Goal: Navigation & Orientation: Find specific page/section

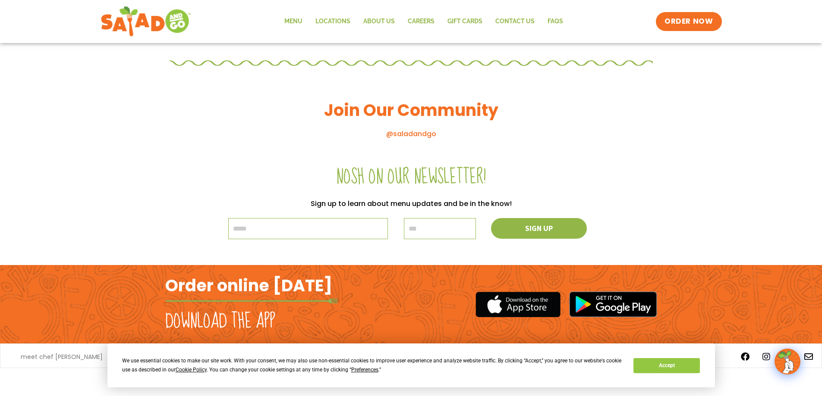
scroll to position [921, 0]
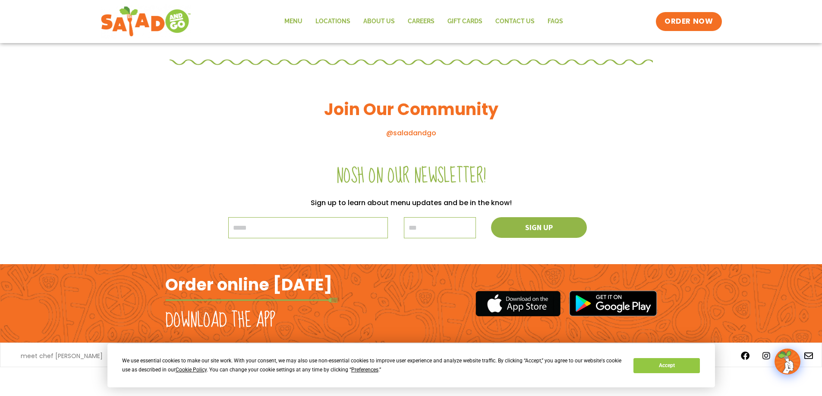
click at [734, 371] on div "© 2024 Salad and Go" at bounding box center [411, 382] width 822 height 29
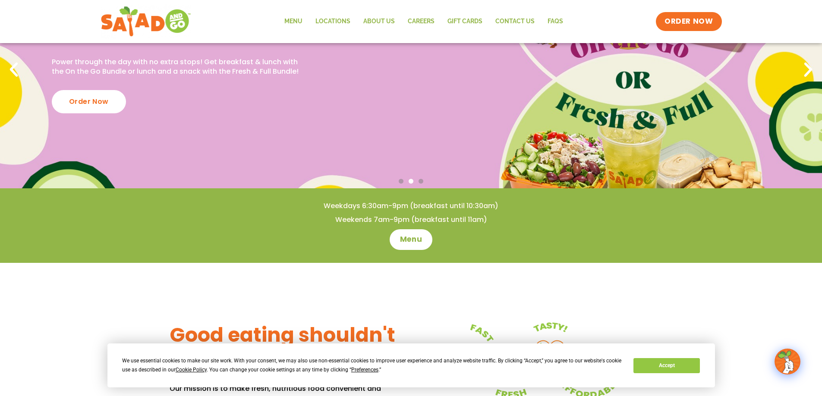
scroll to position [0, 0]
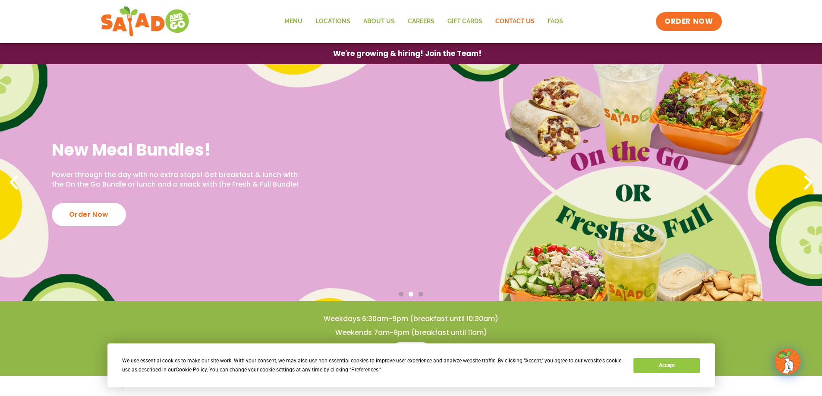
click at [510, 22] on link "Contact Us" at bounding box center [515, 22] width 52 height 20
click at [559, 23] on link "FAQs" at bounding box center [555, 22] width 28 height 20
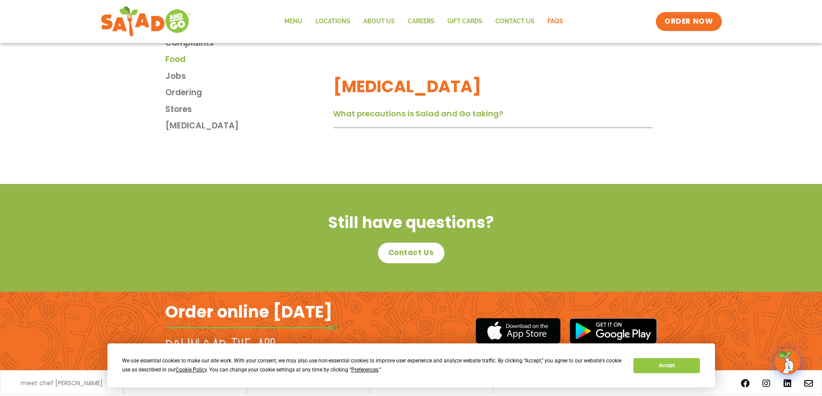
scroll to position [1565, 0]
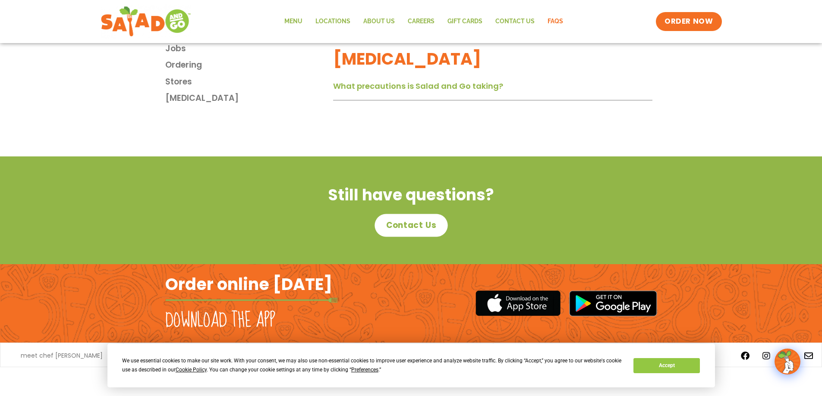
click at [415, 230] on span "Contact Us" at bounding box center [411, 225] width 50 height 11
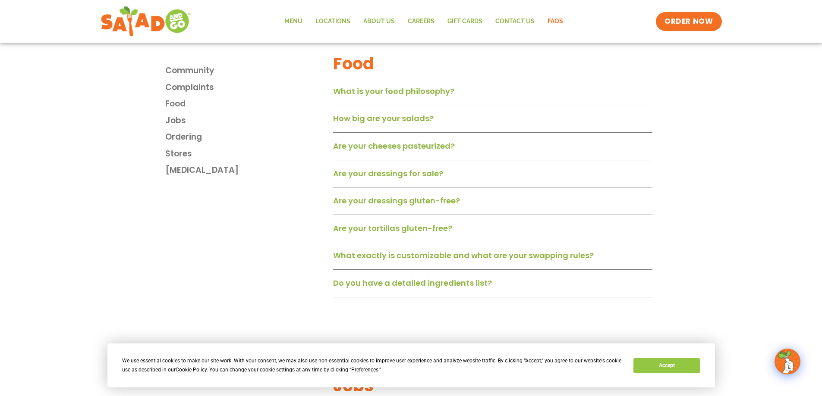
scroll to position [300, 0]
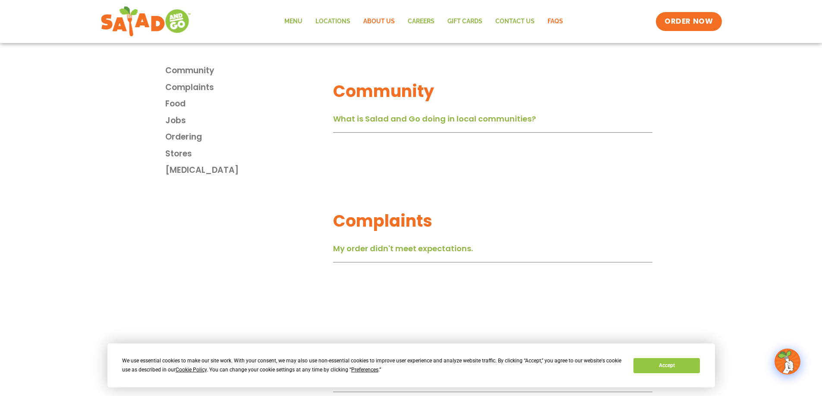
click at [385, 25] on link "About Us" at bounding box center [379, 22] width 44 height 20
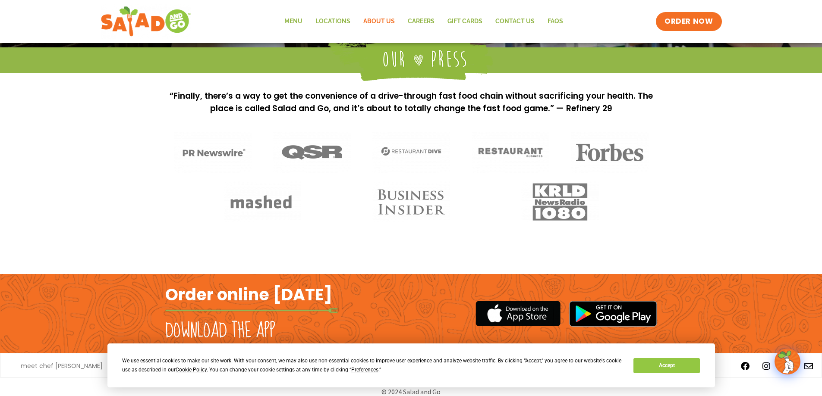
scroll to position [687, 0]
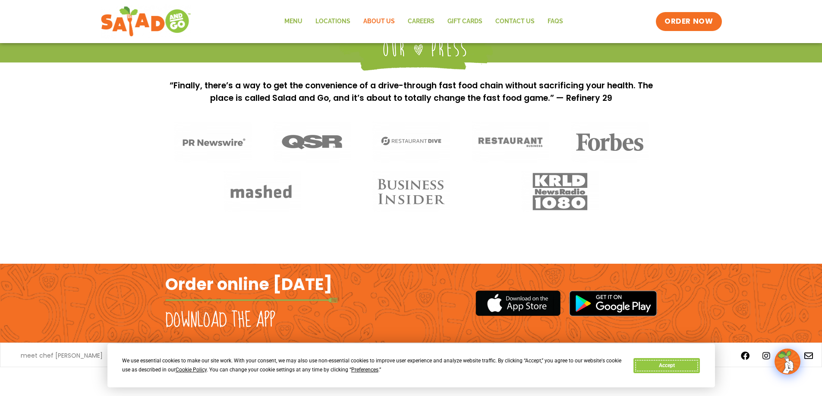
click at [682, 367] on button "Accept" at bounding box center [666, 365] width 66 height 15
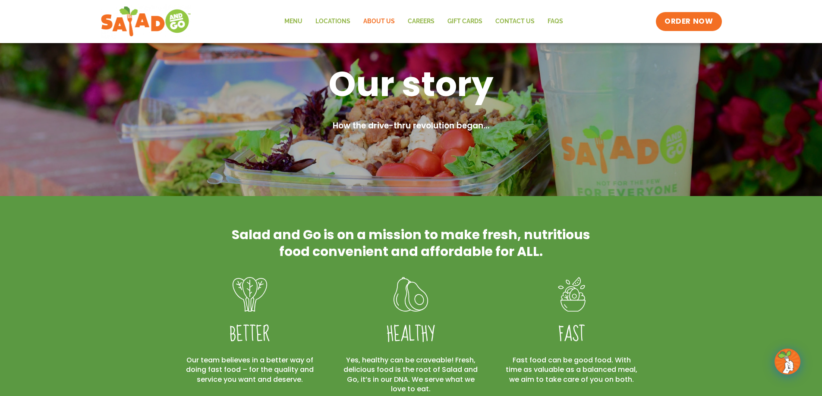
scroll to position [0, 0]
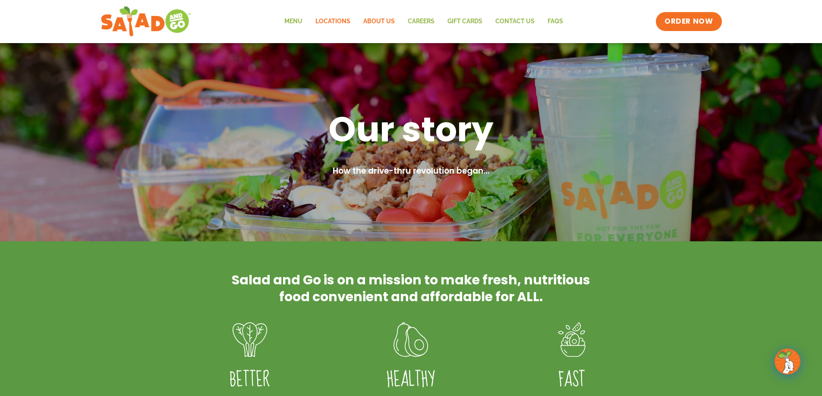
click at [346, 16] on link "Locations" at bounding box center [333, 22] width 48 height 20
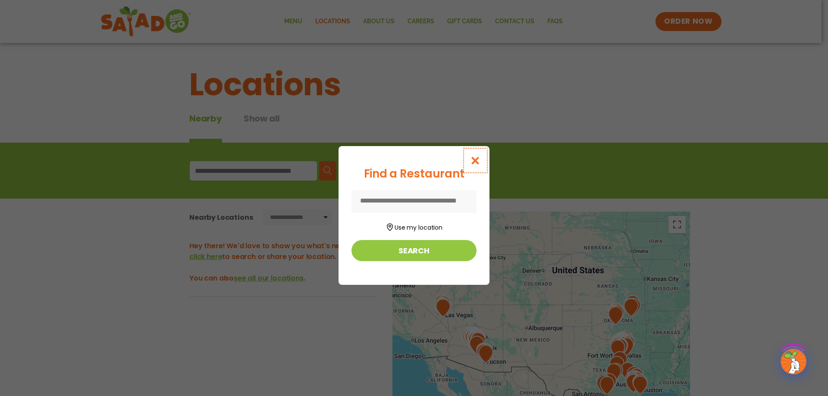
click at [473, 161] on icon "Close modal" at bounding box center [475, 160] width 11 height 9
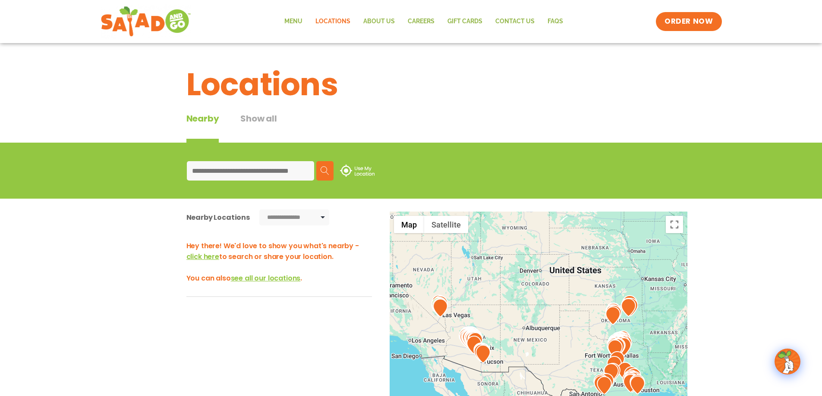
click at [215, 171] on input at bounding box center [250, 170] width 127 height 19
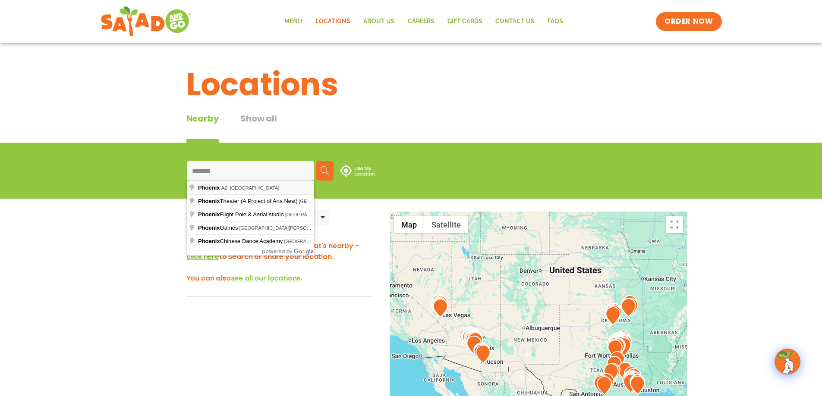
type input "**********"
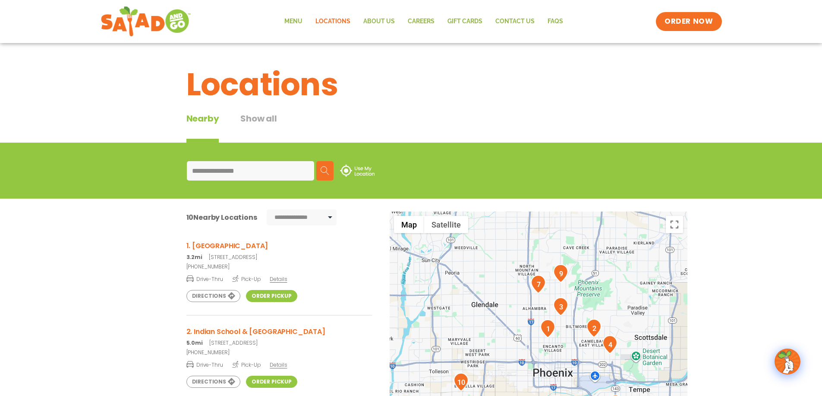
drag, startPoint x: 128, startPoint y: 279, endPoint x: 117, endPoint y: 232, distance: 48.3
click at [117, 232] on div "**********" at bounding box center [411, 365] width 822 height 332
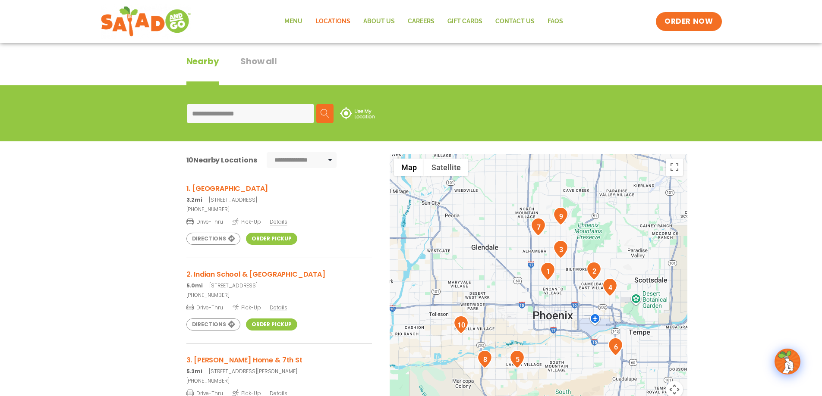
scroll to position [115, 0]
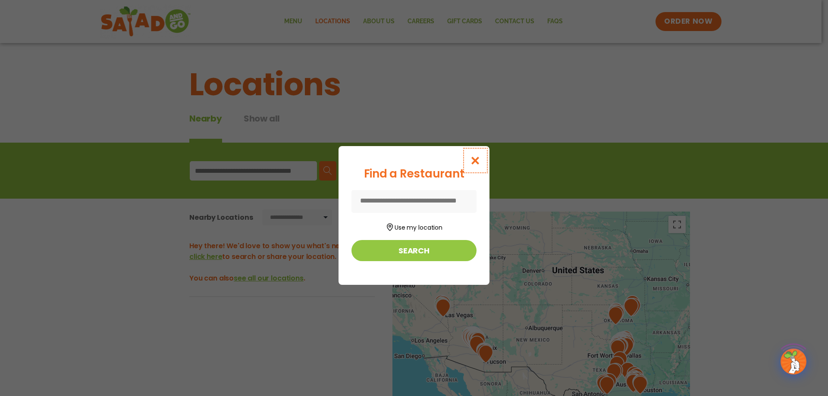
click at [476, 160] on icon "Close modal" at bounding box center [475, 160] width 11 height 9
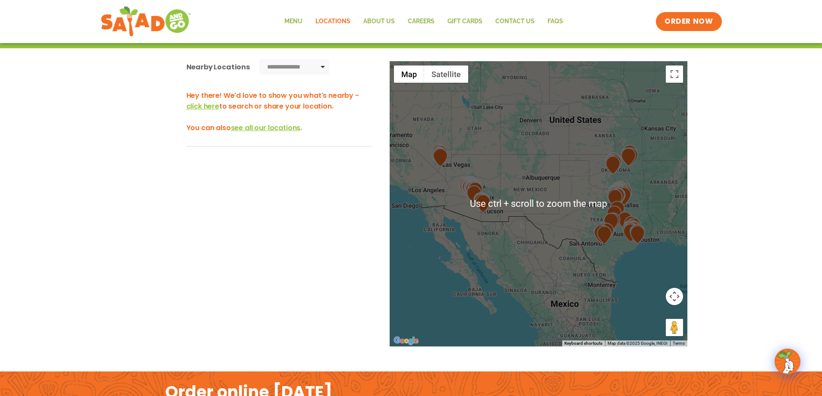
scroll to position [173, 0]
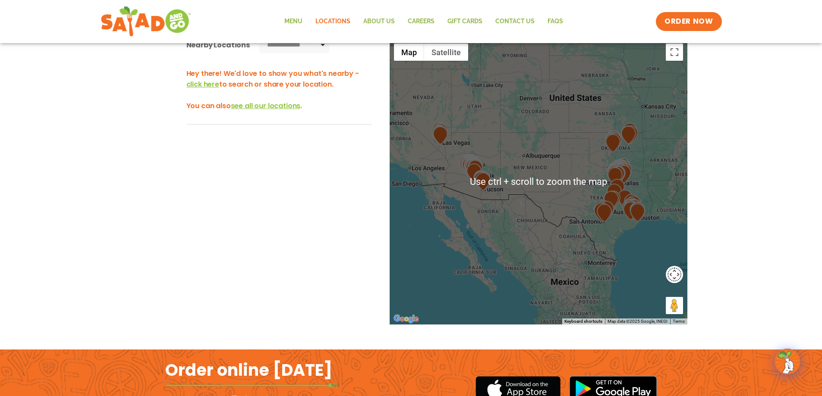
click at [673, 277] on button "Map camera controls" at bounding box center [674, 274] width 17 height 17
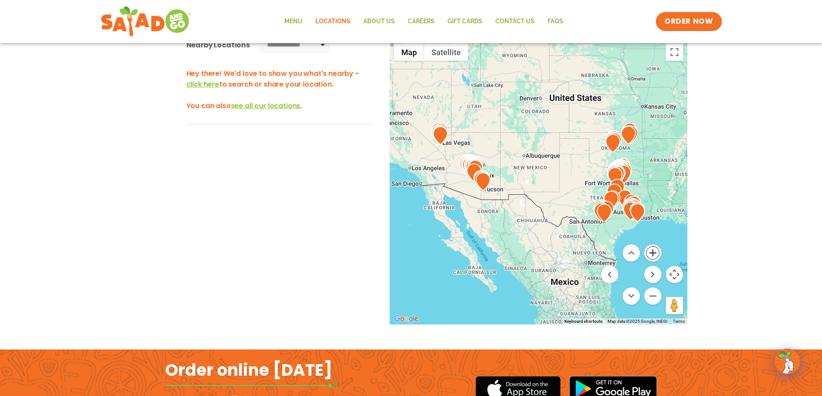
click at [656, 254] on button "Zoom in" at bounding box center [652, 253] width 17 height 17
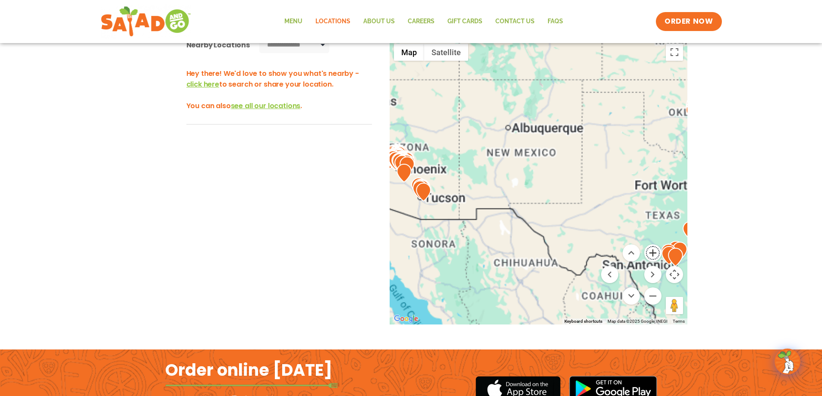
click at [656, 254] on button "Zoom in" at bounding box center [652, 253] width 17 height 17
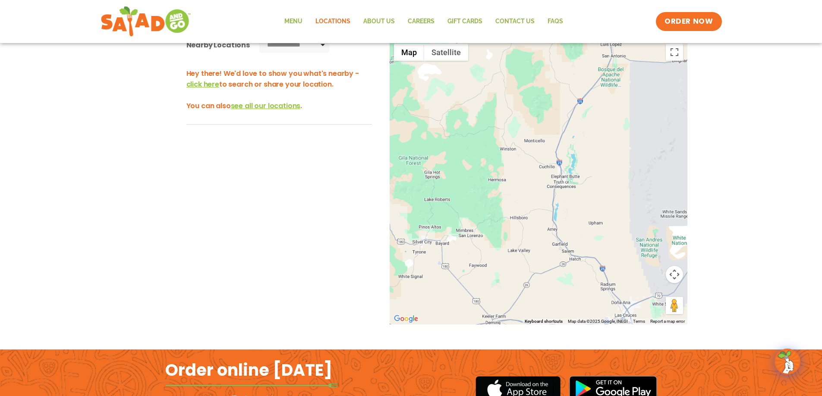
drag, startPoint x: 428, startPoint y: 175, endPoint x: 738, endPoint y: 211, distance: 312.2
click at [740, 214] on div "**********" at bounding box center [411, 192] width 822 height 332
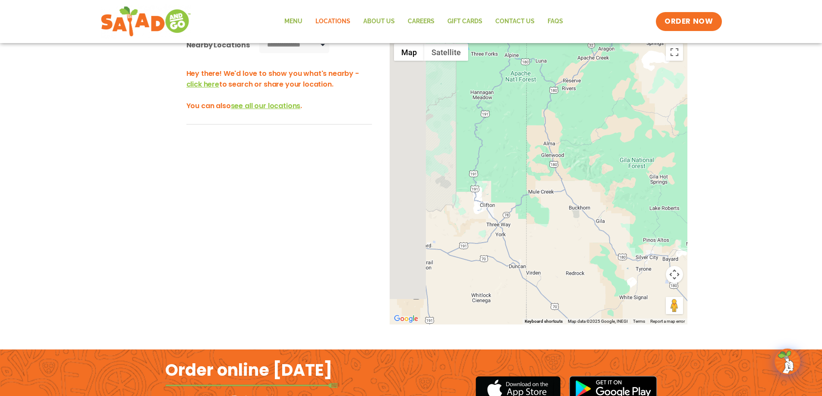
drag, startPoint x: 447, startPoint y: 193, endPoint x: 713, endPoint y: 198, distance: 266.2
click at [713, 198] on div "**********" at bounding box center [411, 192] width 822 height 332
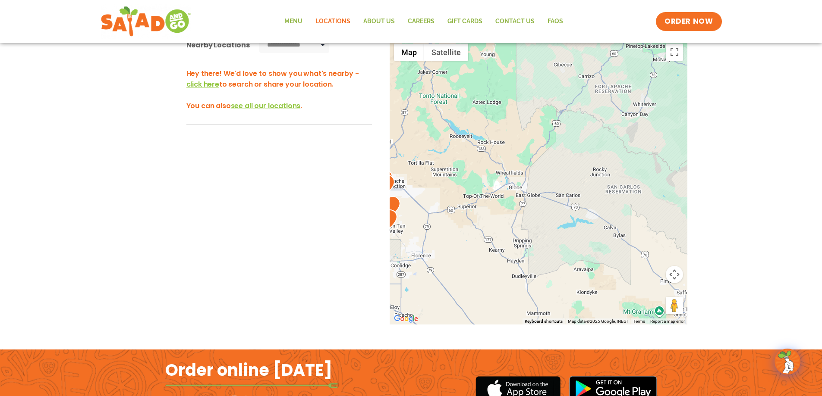
drag, startPoint x: 441, startPoint y: 185, endPoint x: 675, endPoint y: 236, distance: 239.1
click at [677, 238] on div at bounding box center [539, 182] width 298 height 286
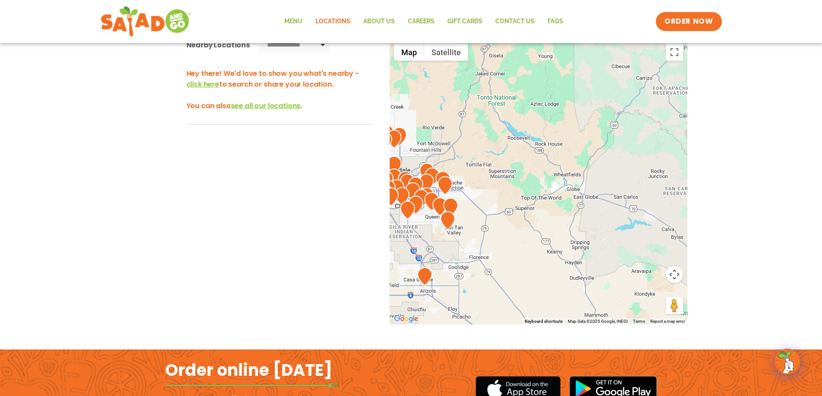
drag, startPoint x: 480, startPoint y: 215, endPoint x: 595, endPoint y: 209, distance: 115.3
click at [592, 210] on div at bounding box center [539, 182] width 298 height 286
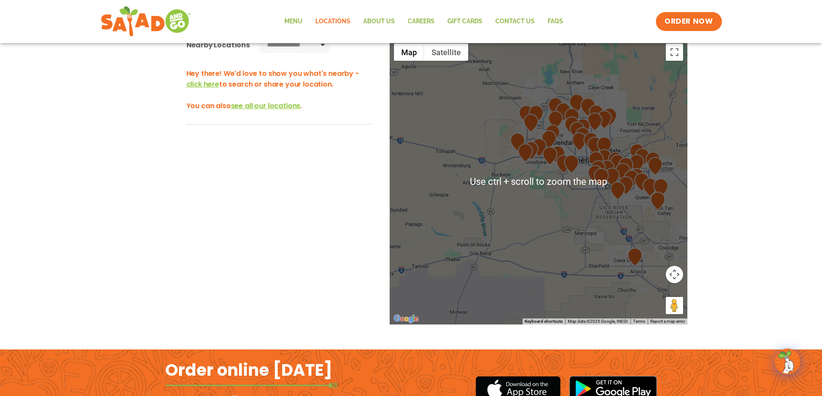
click at [742, 223] on div "**********" at bounding box center [411, 192] width 822 height 332
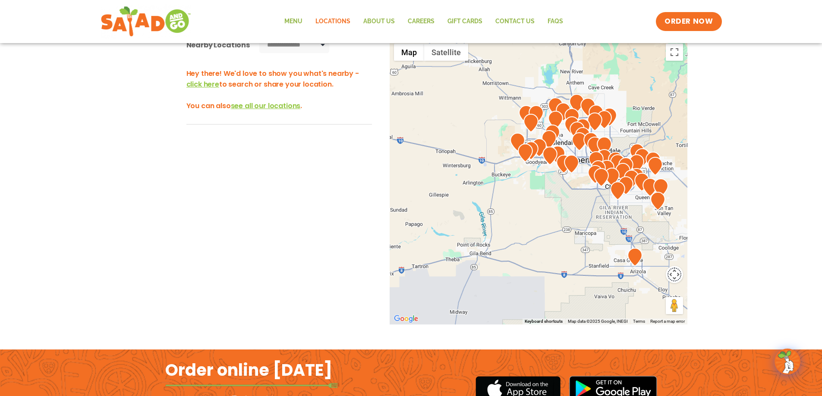
click at [675, 274] on button "Map camera controls" at bounding box center [674, 274] width 17 height 17
click at [655, 254] on button "Zoom in" at bounding box center [652, 253] width 17 height 17
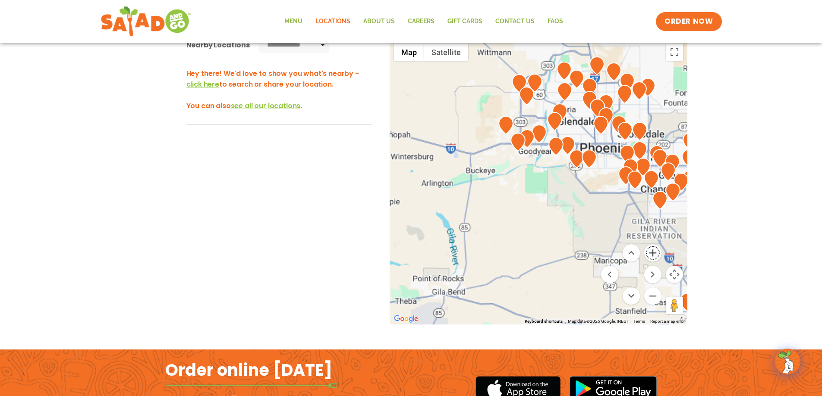
click at [655, 254] on button "Zoom in" at bounding box center [652, 253] width 17 height 17
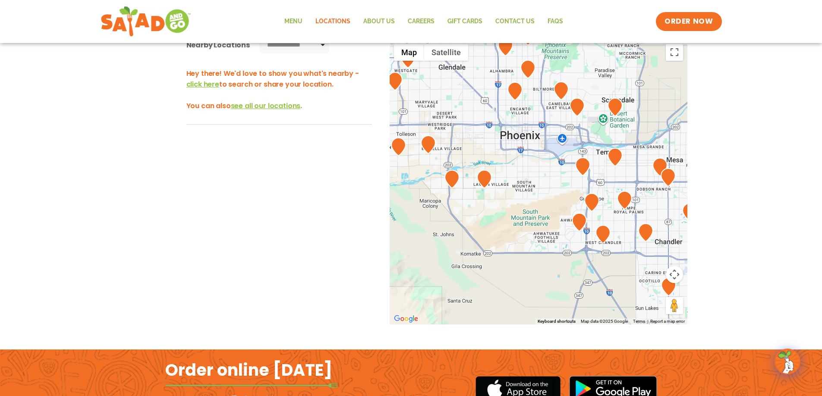
drag, startPoint x: 626, startPoint y: 215, endPoint x: 440, endPoint y: 257, distance: 191.1
click at [440, 257] on div at bounding box center [539, 182] width 298 height 286
